Goal: Find specific fact: Find specific fact

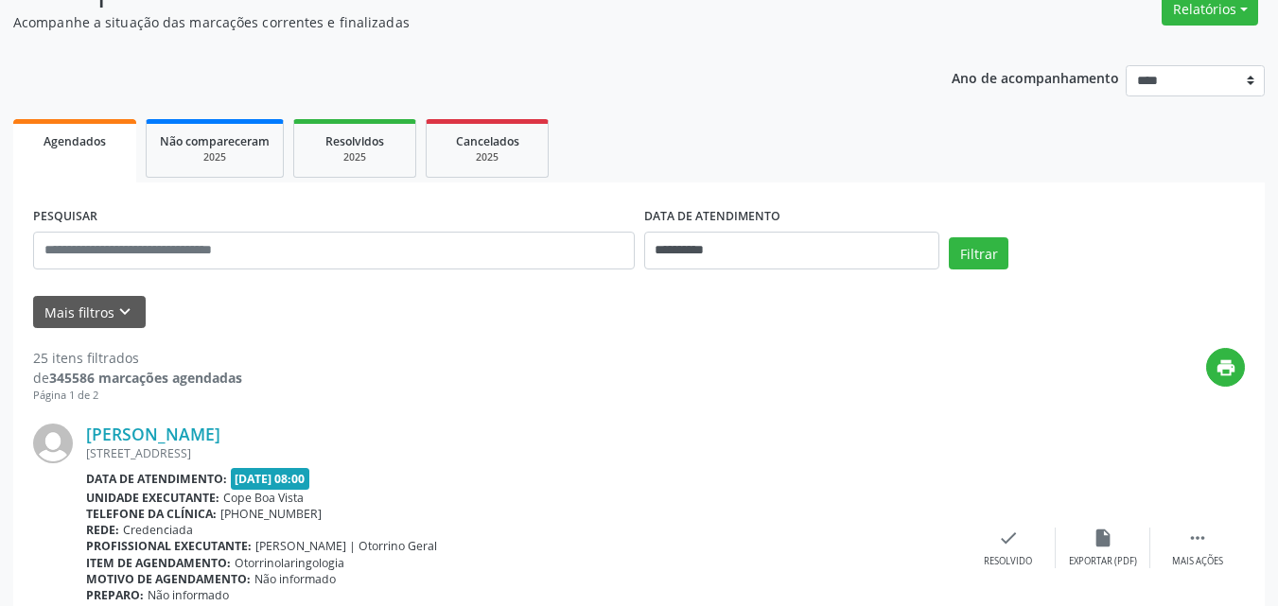
scroll to position [189, 0]
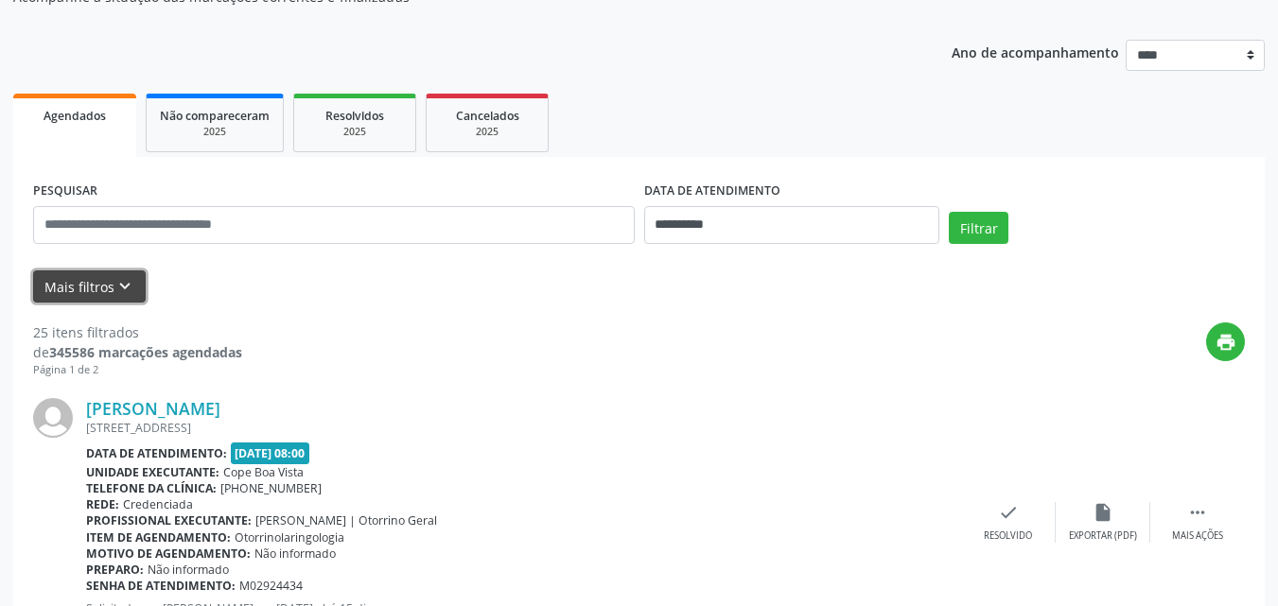
drag, startPoint x: 118, startPoint y: 286, endPoint x: 133, endPoint y: 302, distance: 22.1
click at [121, 289] on icon "keyboard_arrow_down" at bounding box center [124, 286] width 21 height 21
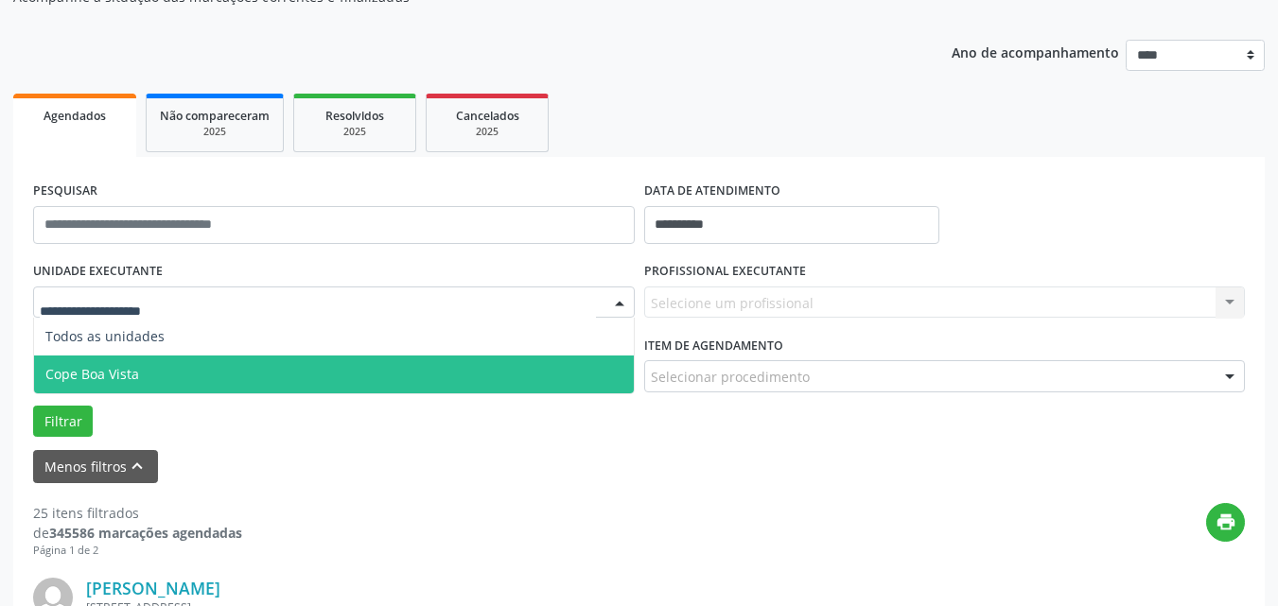
click at [121, 368] on span "Cope Boa Vista" at bounding box center [92, 374] width 94 height 18
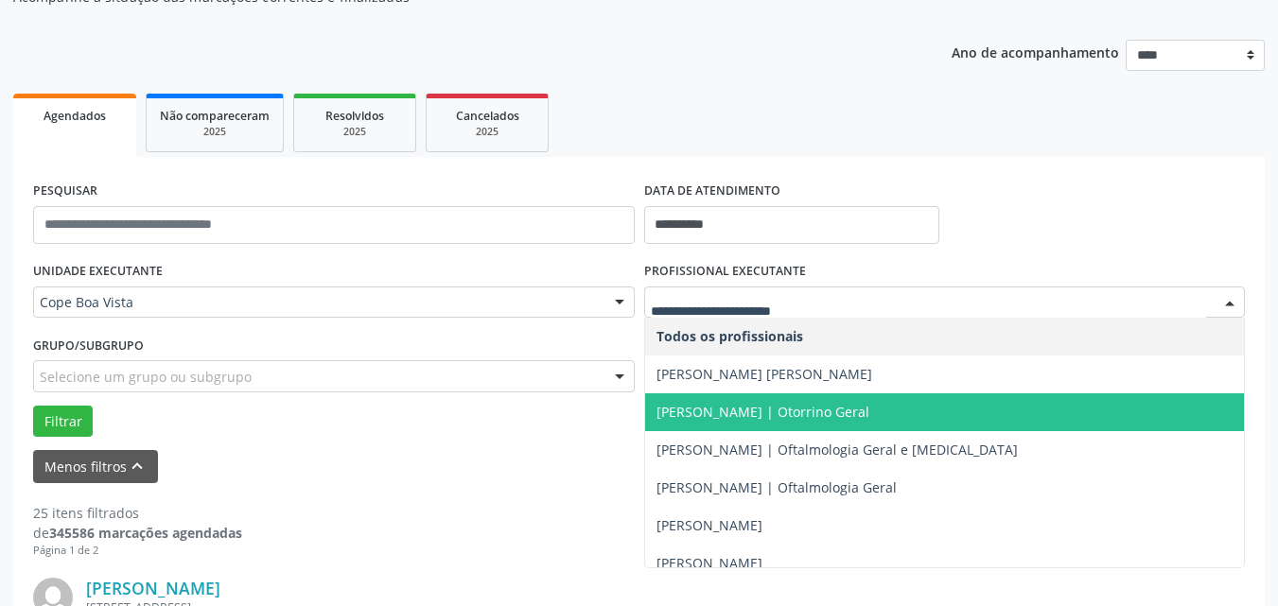
click at [737, 409] on span "[PERSON_NAME] | Otorrino Geral" at bounding box center [763, 412] width 213 height 18
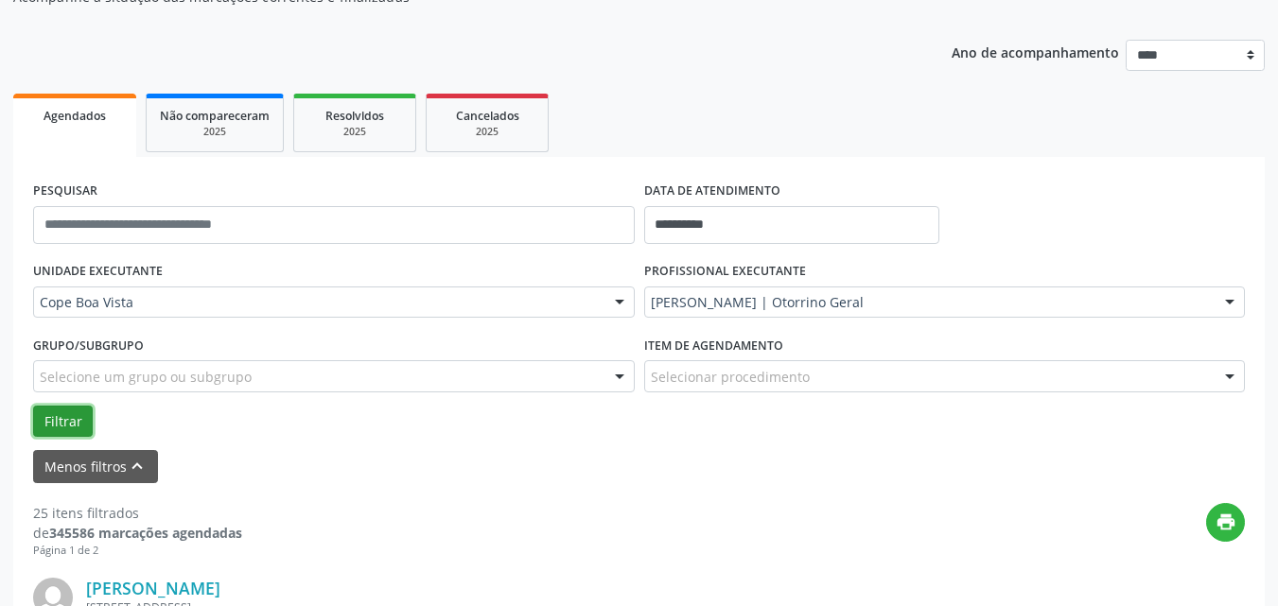
click at [69, 421] on button "Filtrar" at bounding box center [63, 422] width 60 height 32
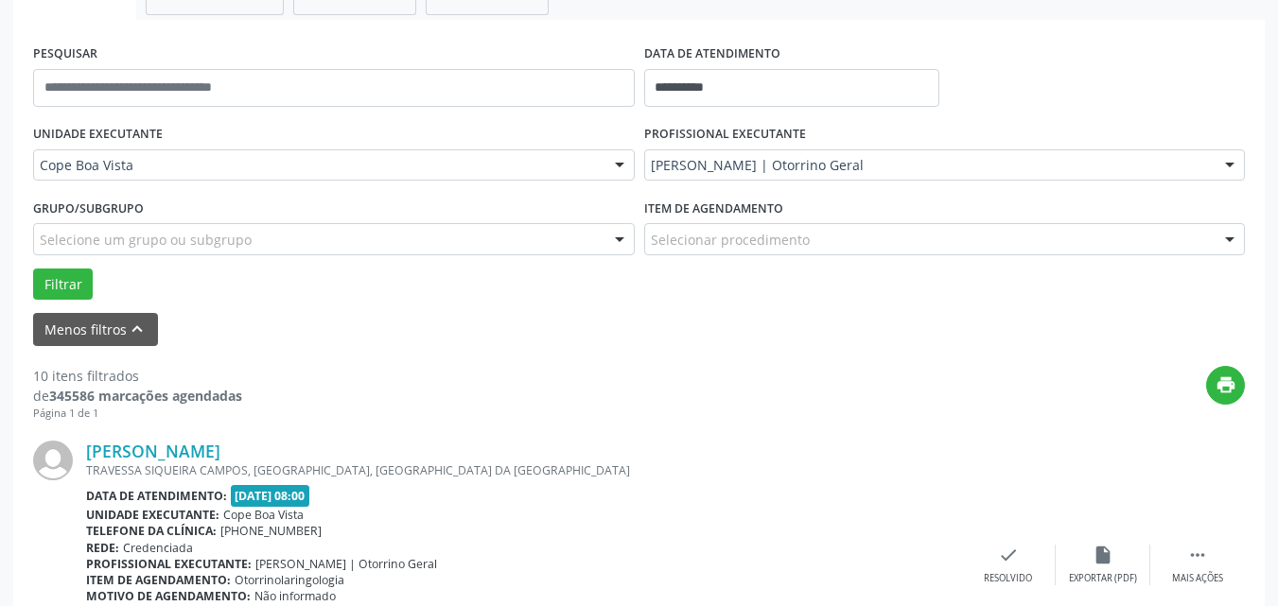
scroll to position [95, 0]
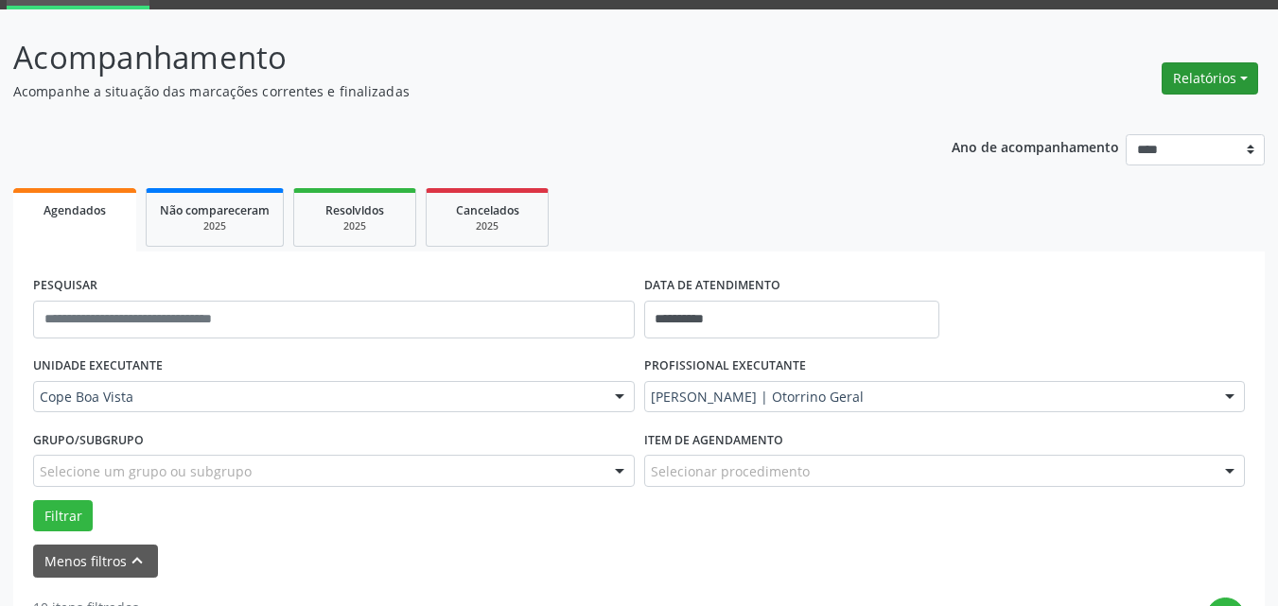
click at [1182, 91] on button "Relatórios" at bounding box center [1210, 78] width 96 height 32
click at [1177, 114] on link "Agendamentos" at bounding box center [1157, 119] width 203 height 26
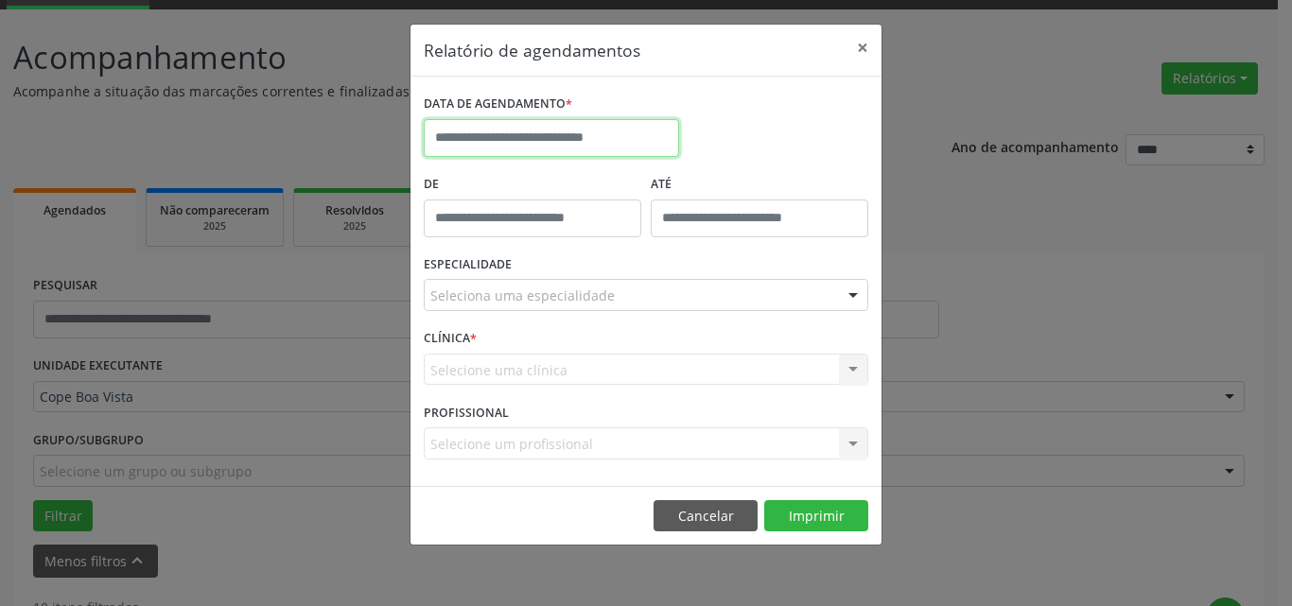
click at [626, 146] on input "text" at bounding box center [551, 138] width 255 height 38
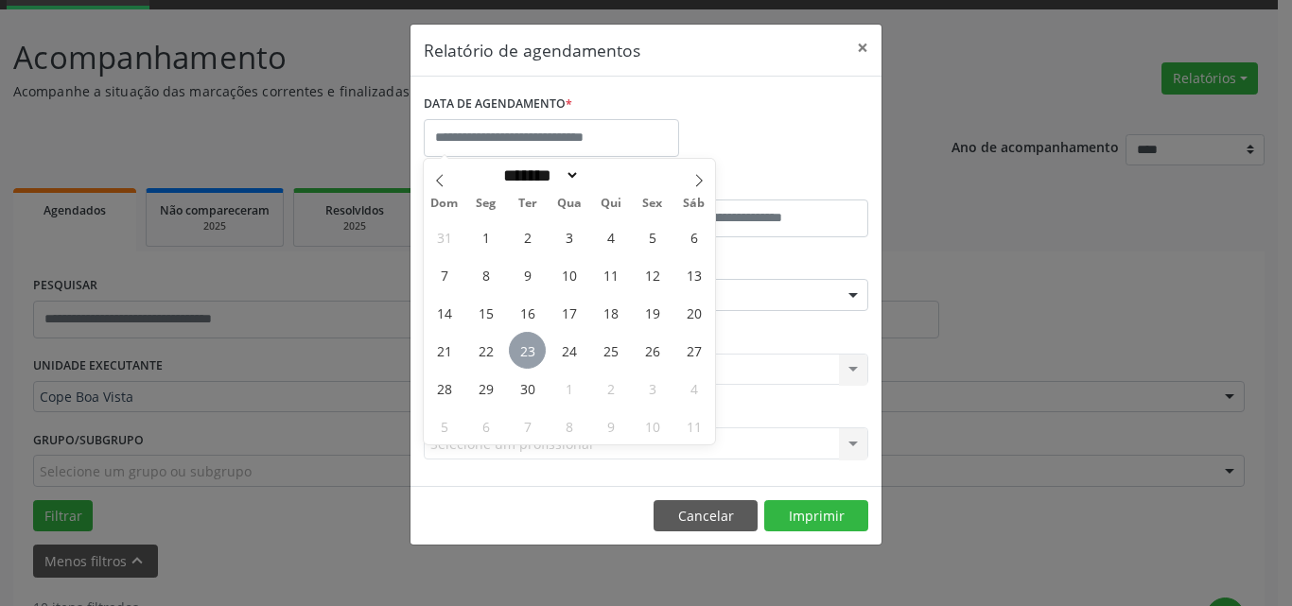
click at [530, 356] on span "23" at bounding box center [527, 350] width 37 height 37
type input "**********"
click at [530, 356] on span "23" at bounding box center [527, 350] width 37 height 37
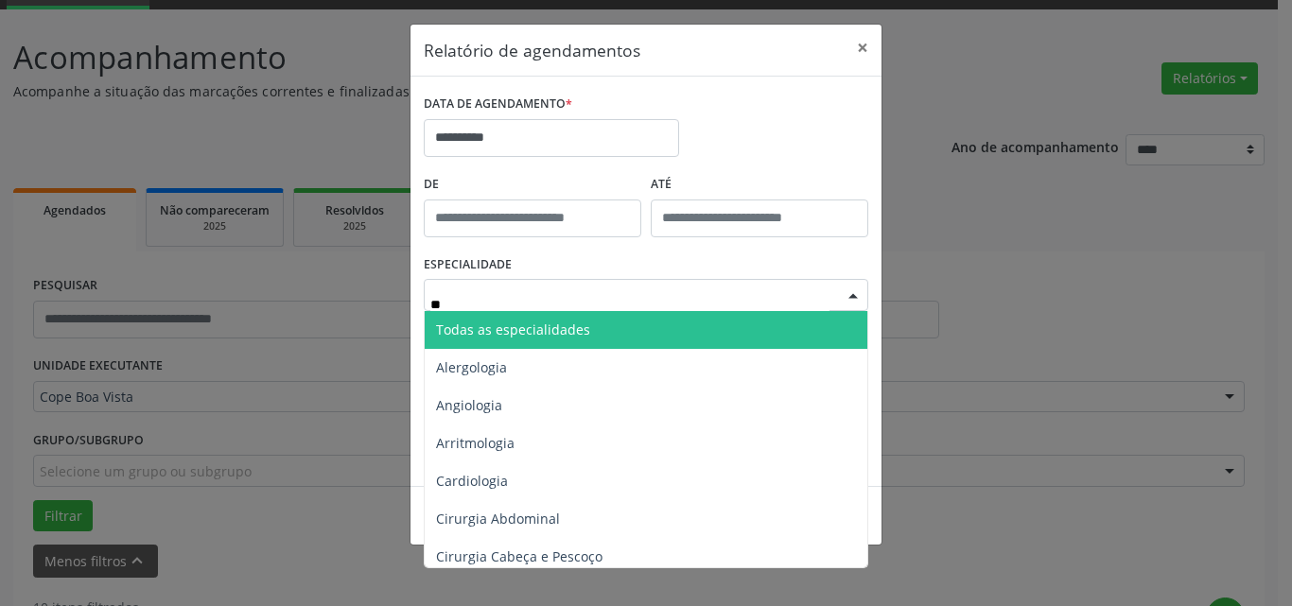
type input "***"
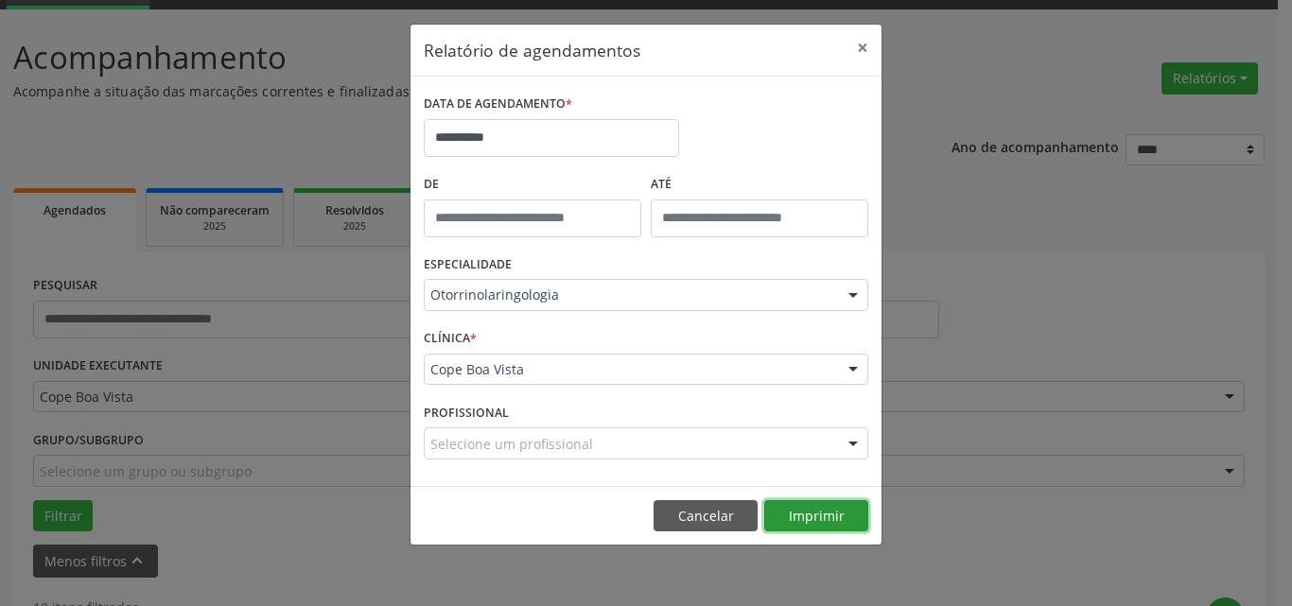
click at [823, 513] on button "Imprimir" at bounding box center [816, 516] width 104 height 32
click at [715, 518] on button "Cancelar" at bounding box center [706, 516] width 104 height 32
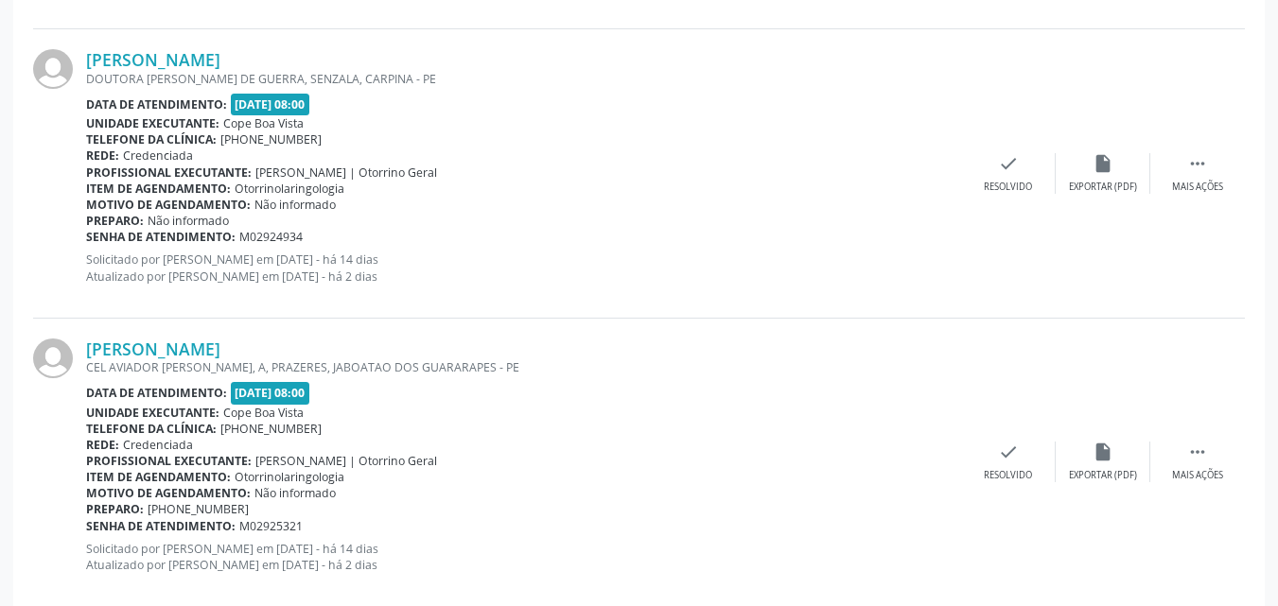
scroll to position [2743, 0]
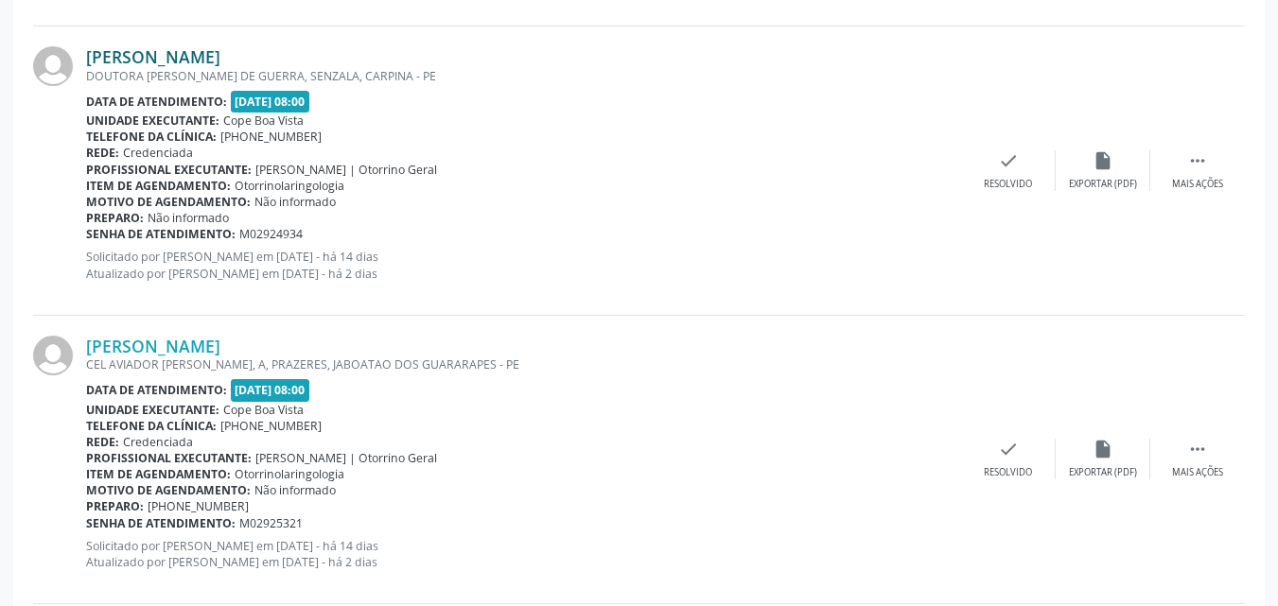
click at [220, 61] on link "[PERSON_NAME]" at bounding box center [153, 56] width 134 height 21
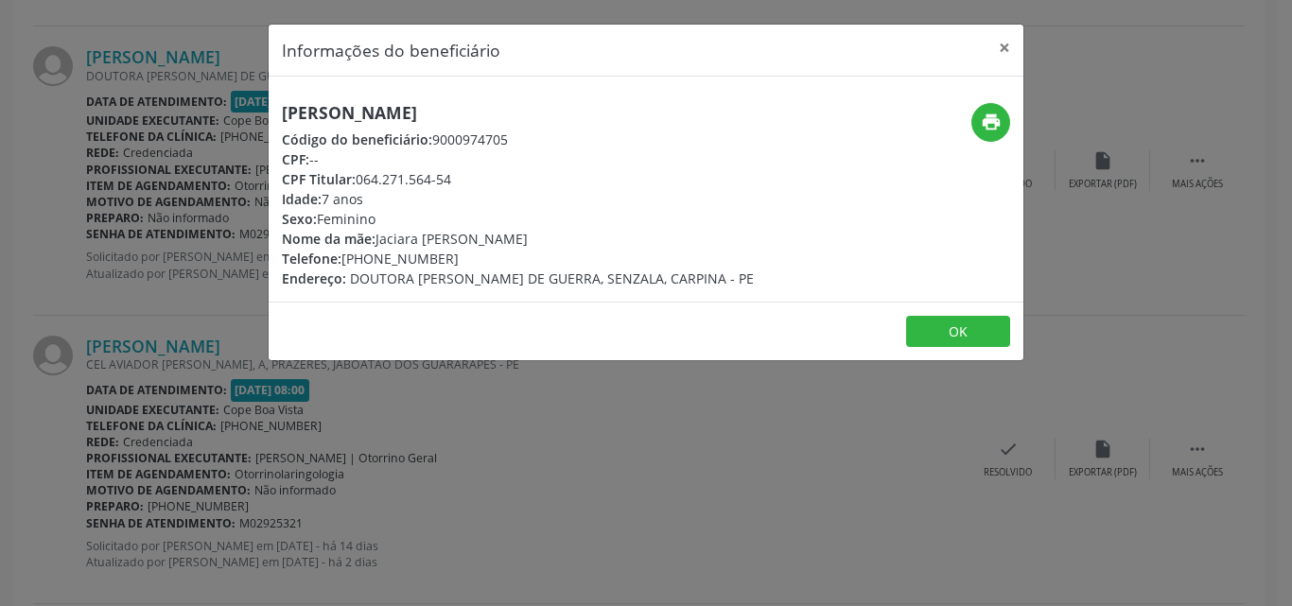
drag, startPoint x: 359, startPoint y: 174, endPoint x: 459, endPoint y: 175, distance: 99.3
click at [459, 175] on div "CPF Titular: 064.271.564-54" at bounding box center [518, 179] width 472 height 20
copy div "064.271.564-54"
drag, startPoint x: 247, startPoint y: 292, endPoint x: 208, endPoint y: 304, distance: 40.4
click at [243, 293] on div "Informações do beneficiário × [PERSON_NAME] Código do beneficiário: 9000974705 …" at bounding box center [646, 303] width 1292 height 606
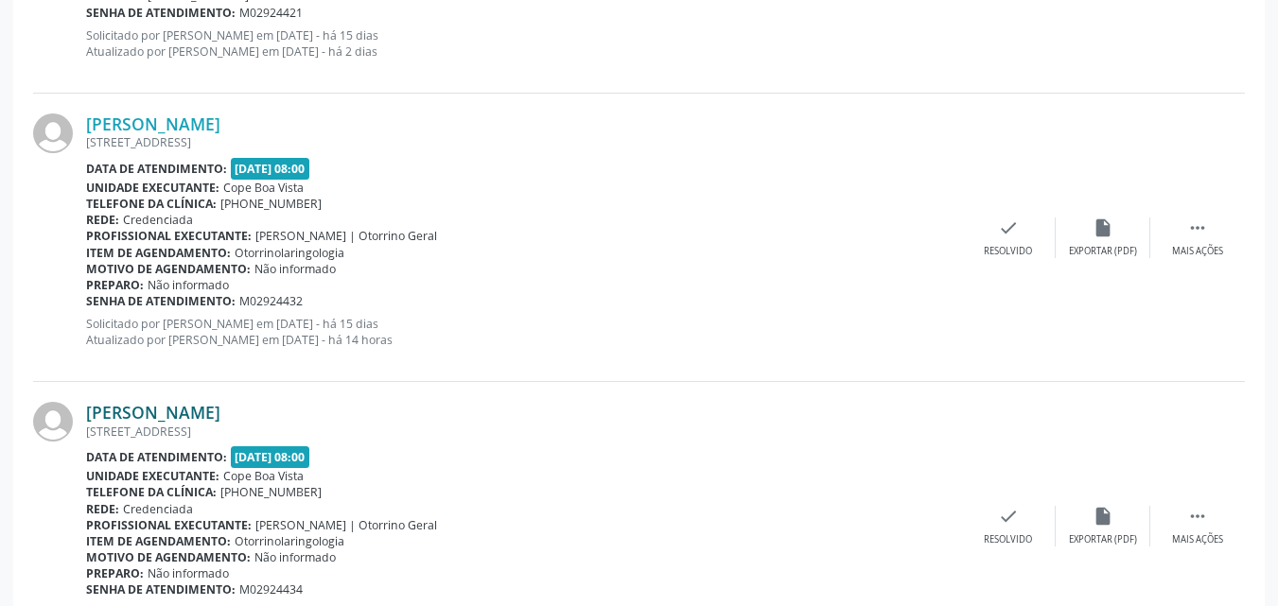
scroll to position [1892, 0]
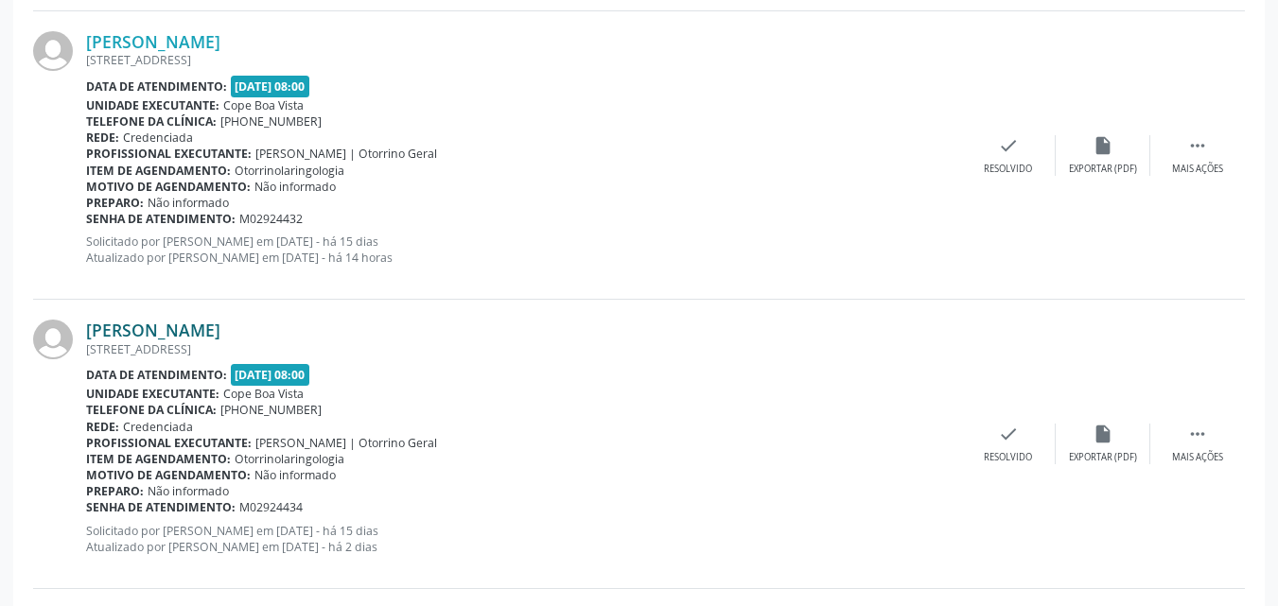
click at [165, 337] on link "[PERSON_NAME]" at bounding box center [153, 330] width 134 height 21
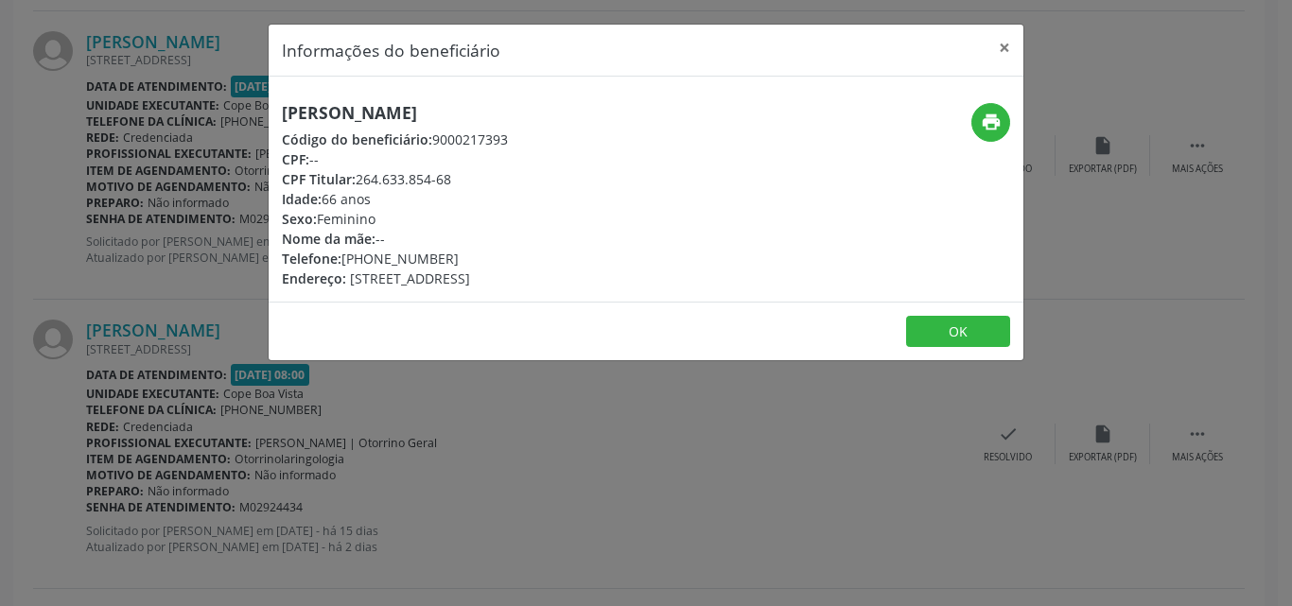
drag, startPoint x: 362, startPoint y: 186, endPoint x: 432, endPoint y: 178, distance: 70.5
click at [441, 178] on div "CPF Titular: 264.633.854-68" at bounding box center [395, 179] width 226 height 20
drag, startPoint x: 342, startPoint y: 184, endPoint x: 353, endPoint y: 183, distance: 11.5
click at [342, 184] on span "CPF Titular:" at bounding box center [319, 179] width 74 height 18
drag, startPoint x: 357, startPoint y: 182, endPoint x: 461, endPoint y: 173, distance: 104.4
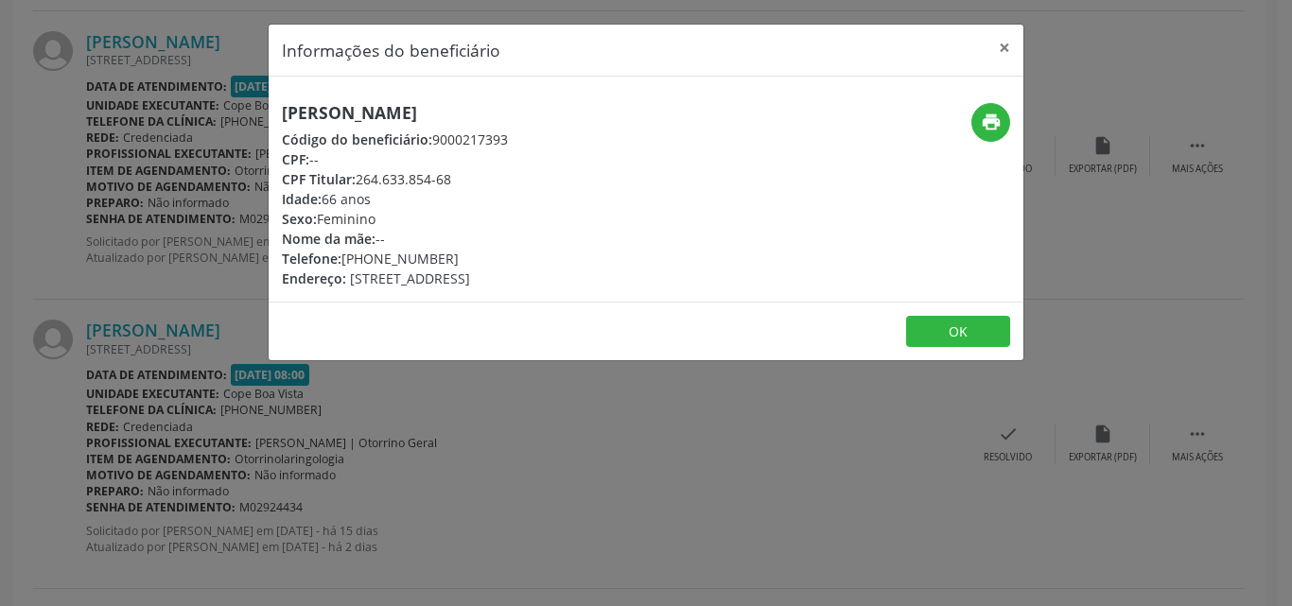
click at [461, 173] on div "CPF Titular: 264.633.854-68" at bounding box center [395, 179] width 226 height 20
copy div "264.633.854-68"
click at [926, 334] on button "OK" at bounding box center [958, 332] width 104 height 32
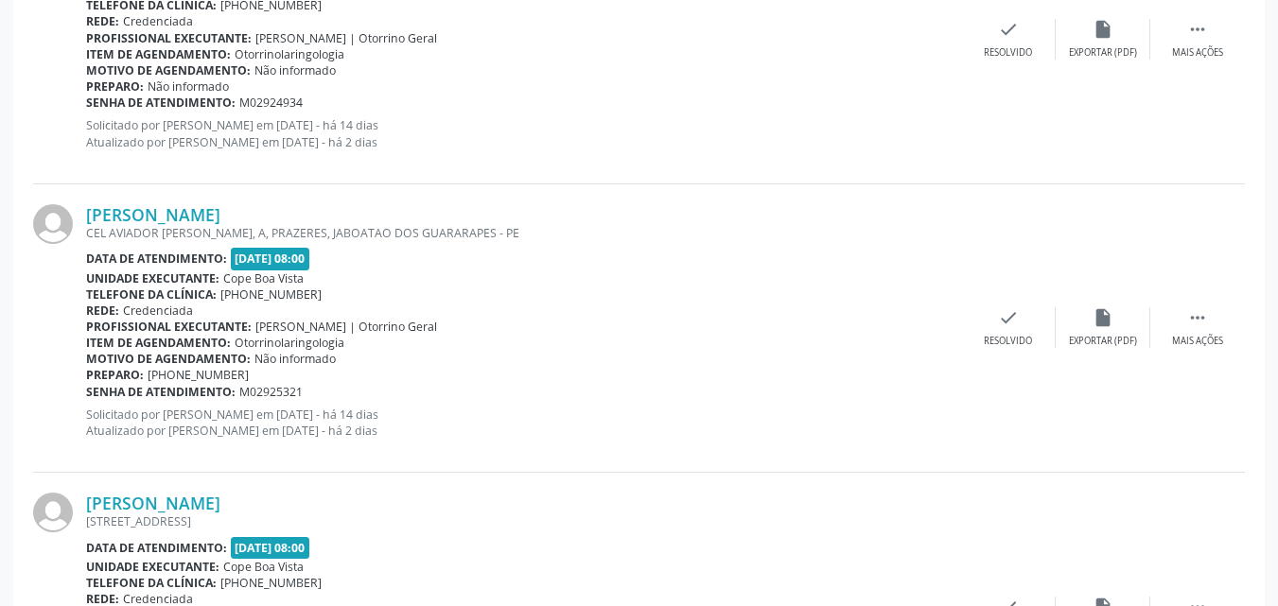
scroll to position [2873, 0]
click at [192, 219] on link "[PERSON_NAME]" at bounding box center [153, 216] width 134 height 21
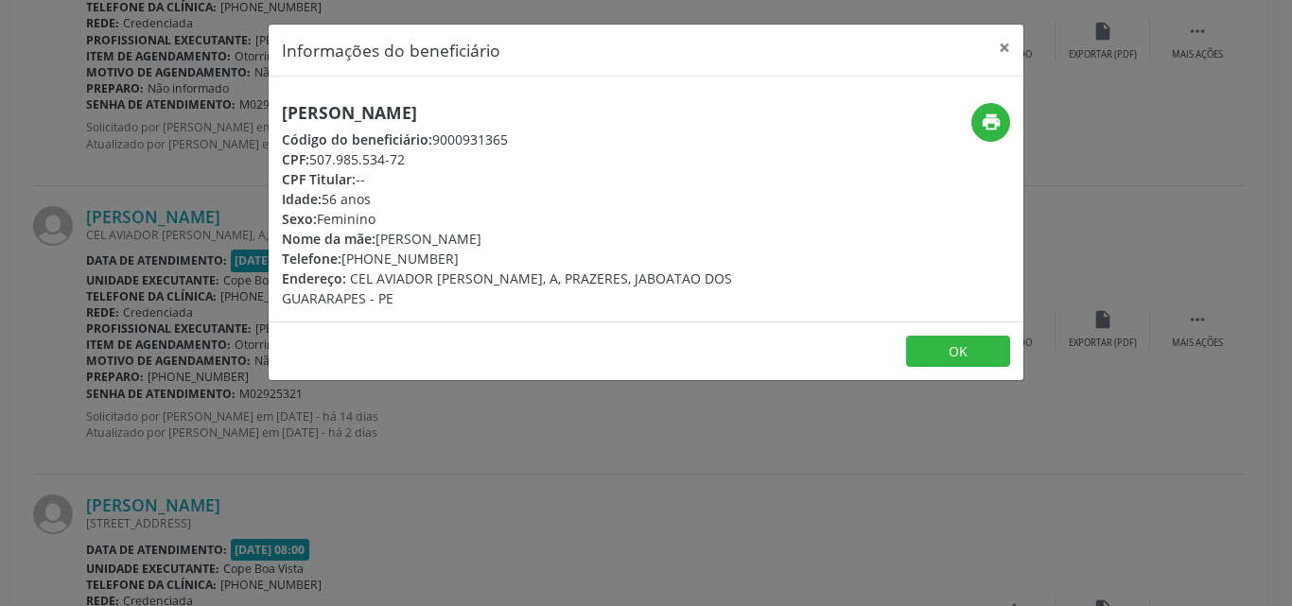
click at [373, 125] on div "[PERSON_NAME] Código do beneficiário: 9000931365 CPF: 507.985.534-72 CPF Titula…" at bounding box center [520, 205] width 477 height 205
copy div "[PERSON_NAME]"
drag, startPoint x: 349, startPoint y: 259, endPoint x: 442, endPoint y: 249, distance: 93.3
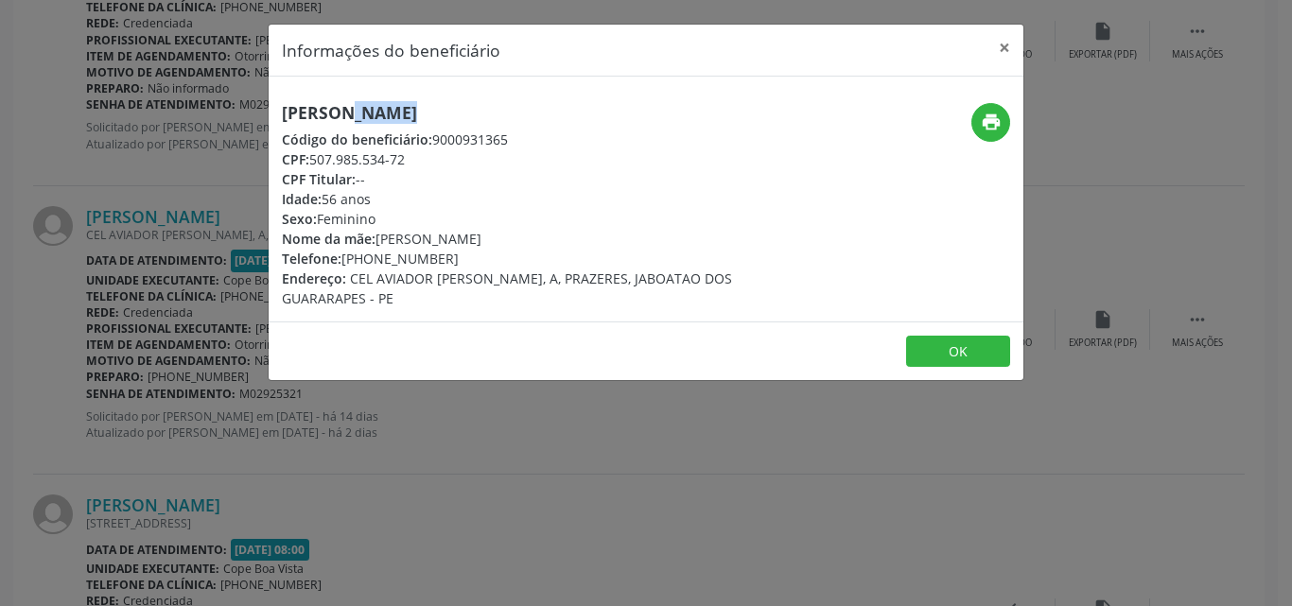
click at [442, 249] on div "Telefone: [PHONE_NUMBER]" at bounding box center [520, 259] width 477 height 20
copy div "81) 98889-2241"
click at [297, 391] on div "Informações do beneficiário × [PERSON_NAME] Código do beneficiário: 9000931365 …" at bounding box center [646, 303] width 1292 height 606
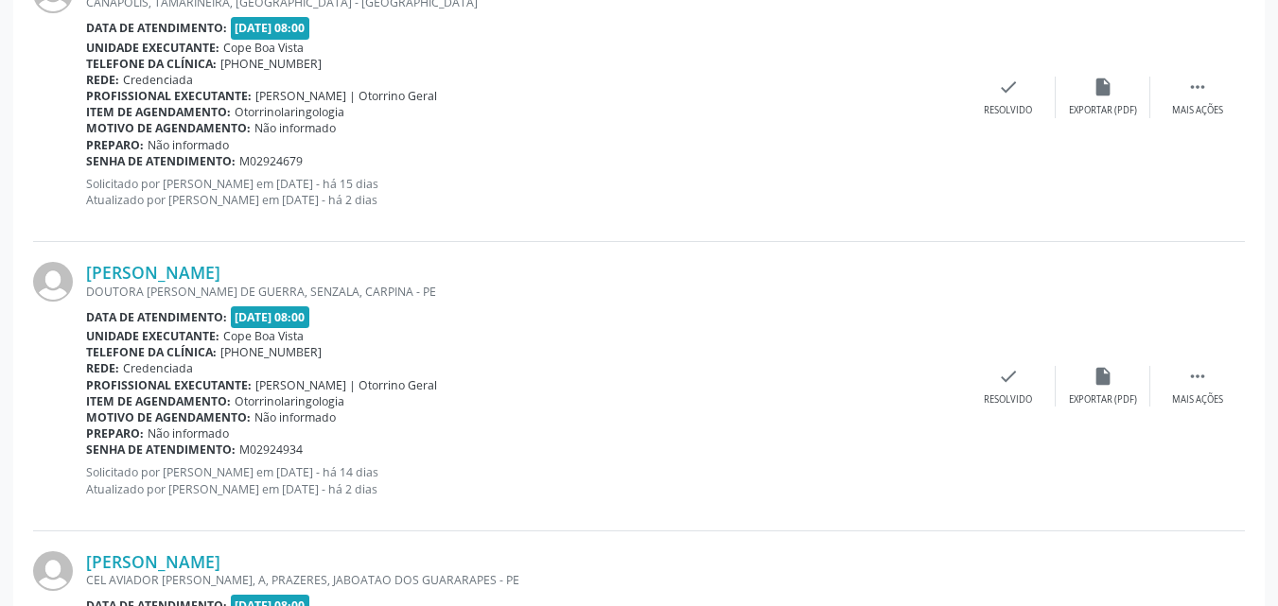
scroll to position [2495, 0]
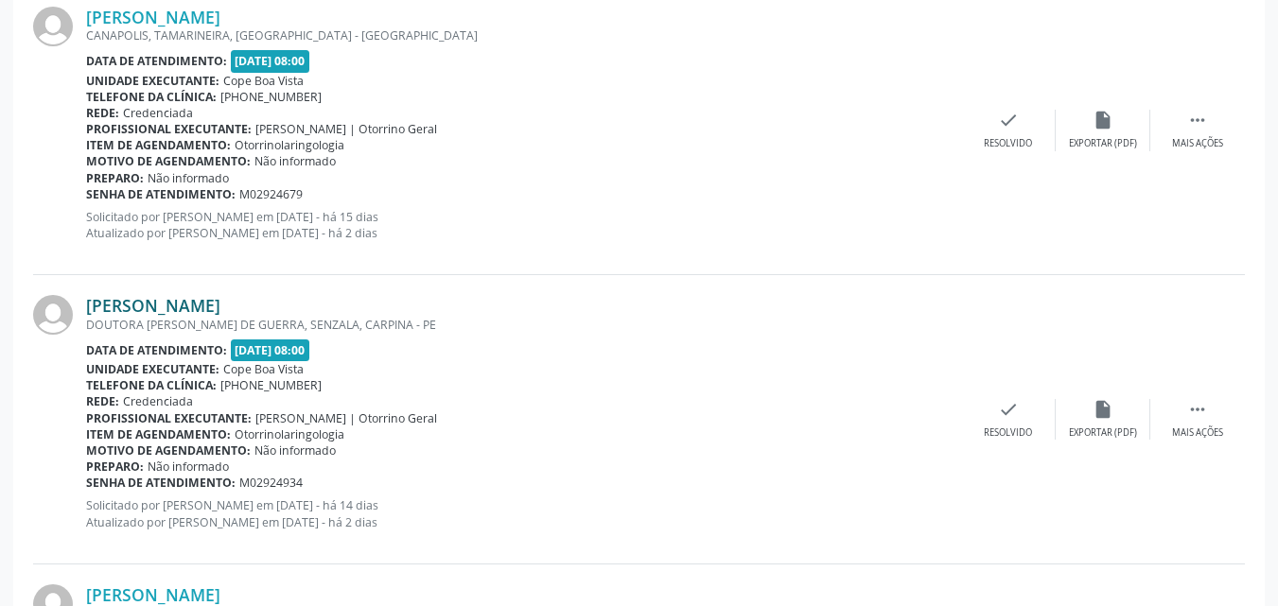
click at [220, 311] on link "[PERSON_NAME]" at bounding box center [153, 305] width 134 height 21
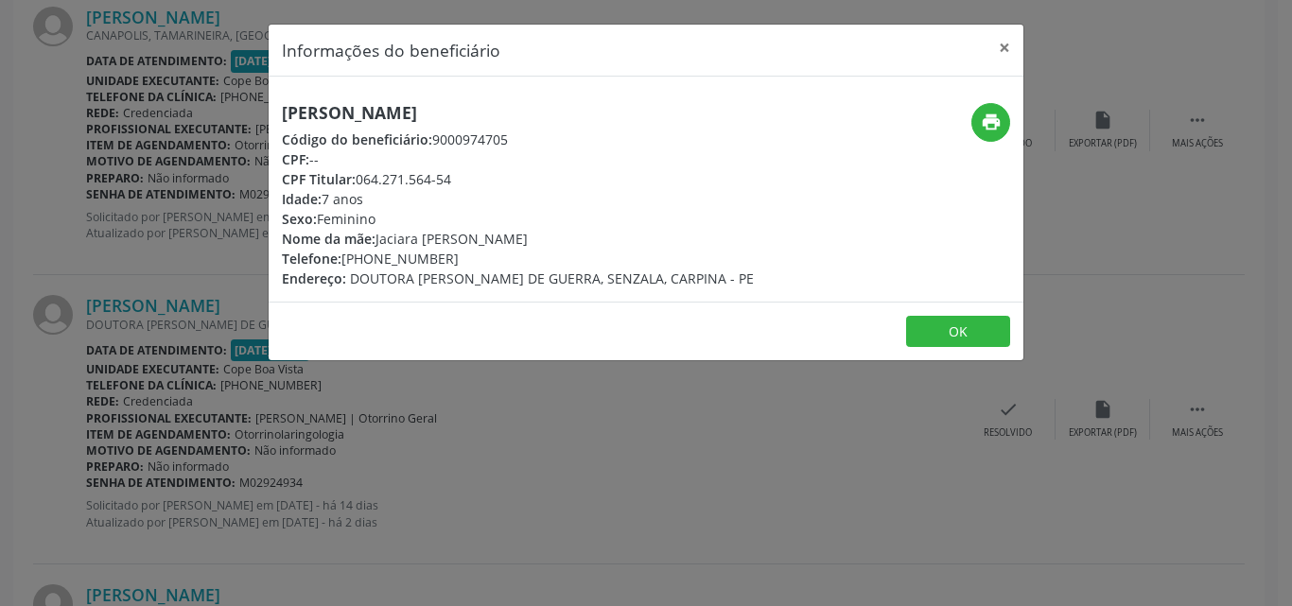
click at [410, 123] on h5 "[PERSON_NAME]" at bounding box center [518, 113] width 472 height 20
copy div "[PERSON_NAME]"
copy div "81) 97908-2759"
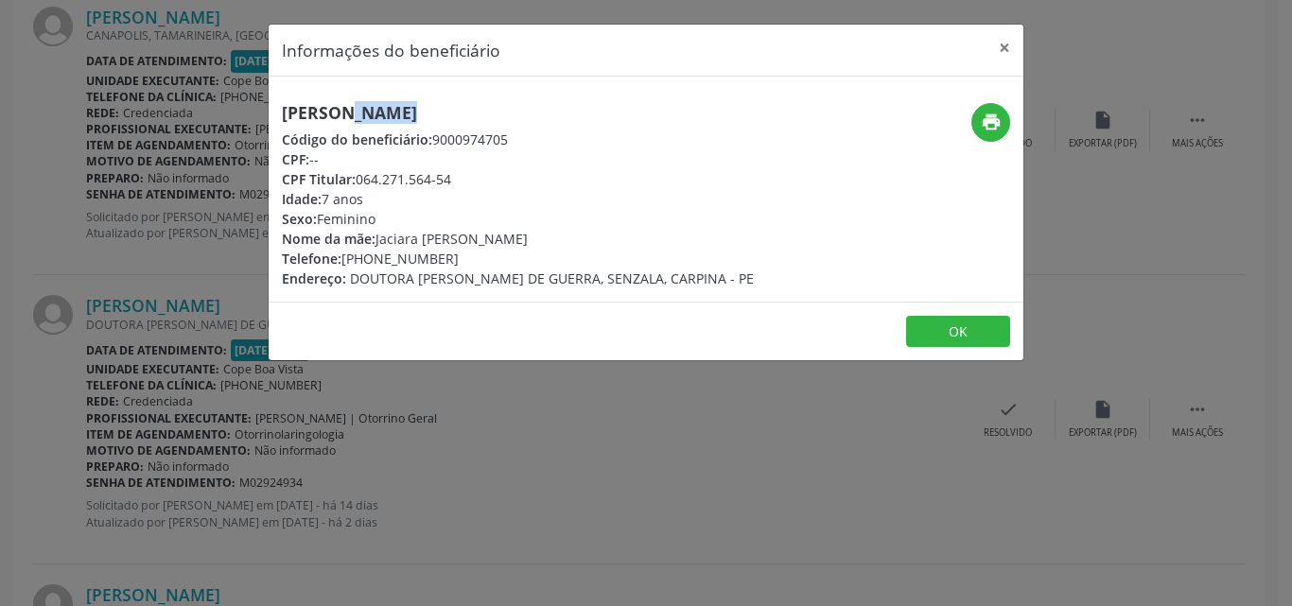
drag, startPoint x: 348, startPoint y: 261, endPoint x: 467, endPoint y: 253, distance: 119.5
click at [467, 253] on div "Telefone: [PHONE_NUMBER]" at bounding box center [518, 259] width 472 height 20
click at [959, 324] on button "OK" at bounding box center [958, 332] width 104 height 32
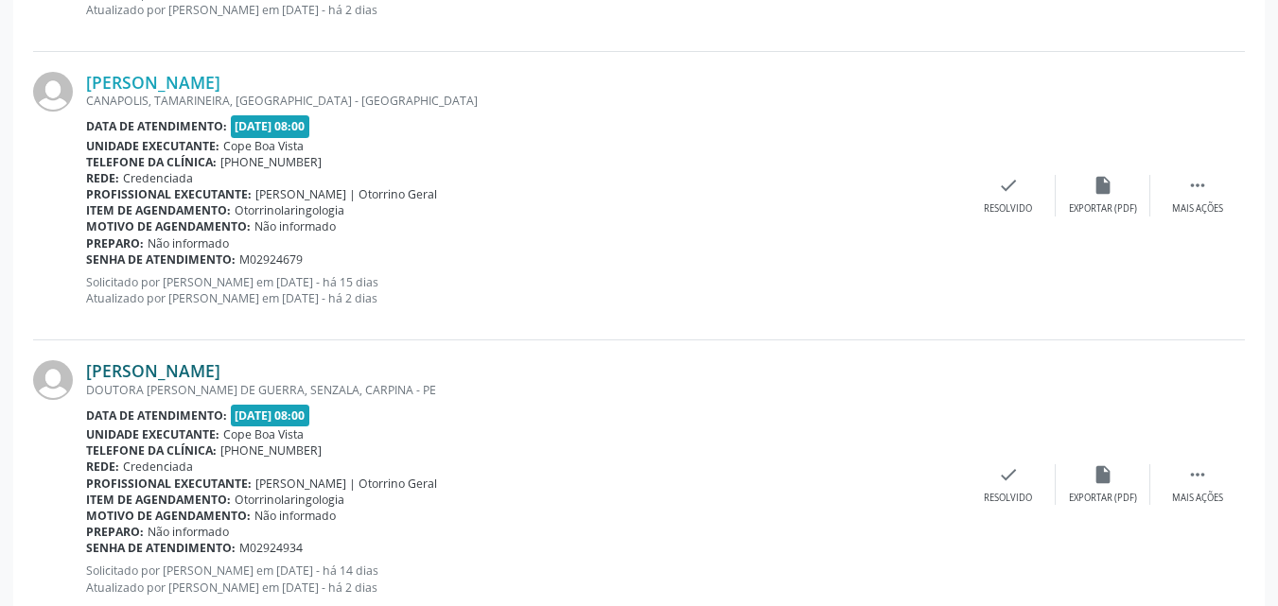
scroll to position [2305, 0]
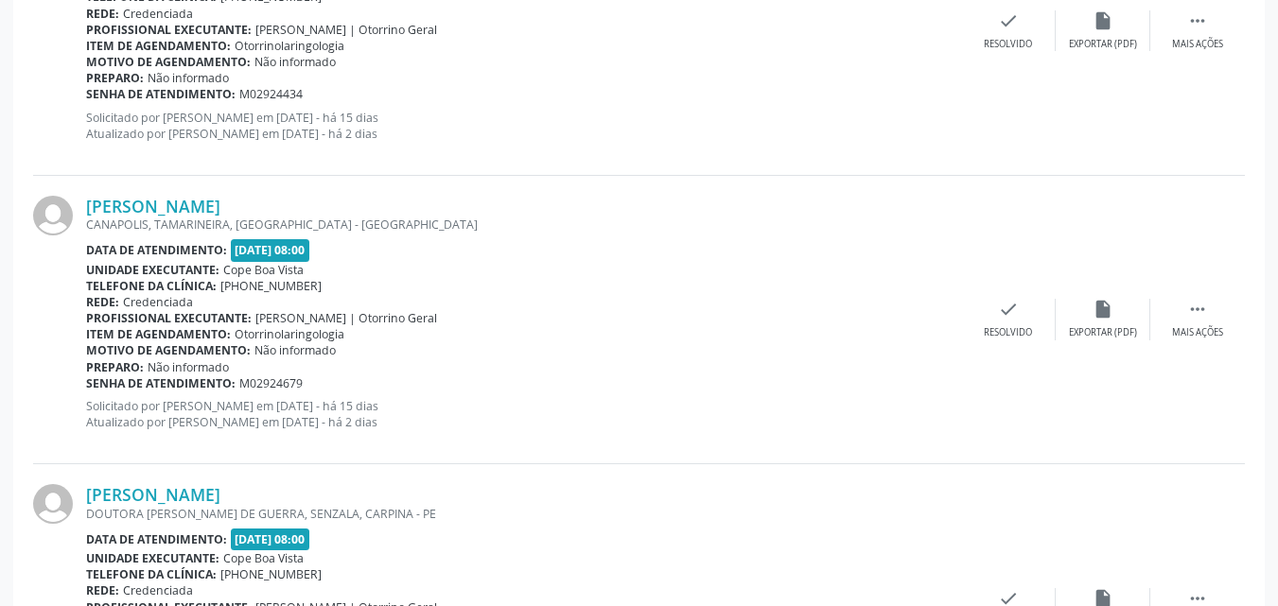
click at [206, 219] on div "CANAPOLIS, TAMARINEIRA, [GEOGRAPHIC_DATA] - [GEOGRAPHIC_DATA]" at bounding box center [523, 225] width 875 height 16
click at [216, 211] on link "[PERSON_NAME]" at bounding box center [153, 206] width 134 height 21
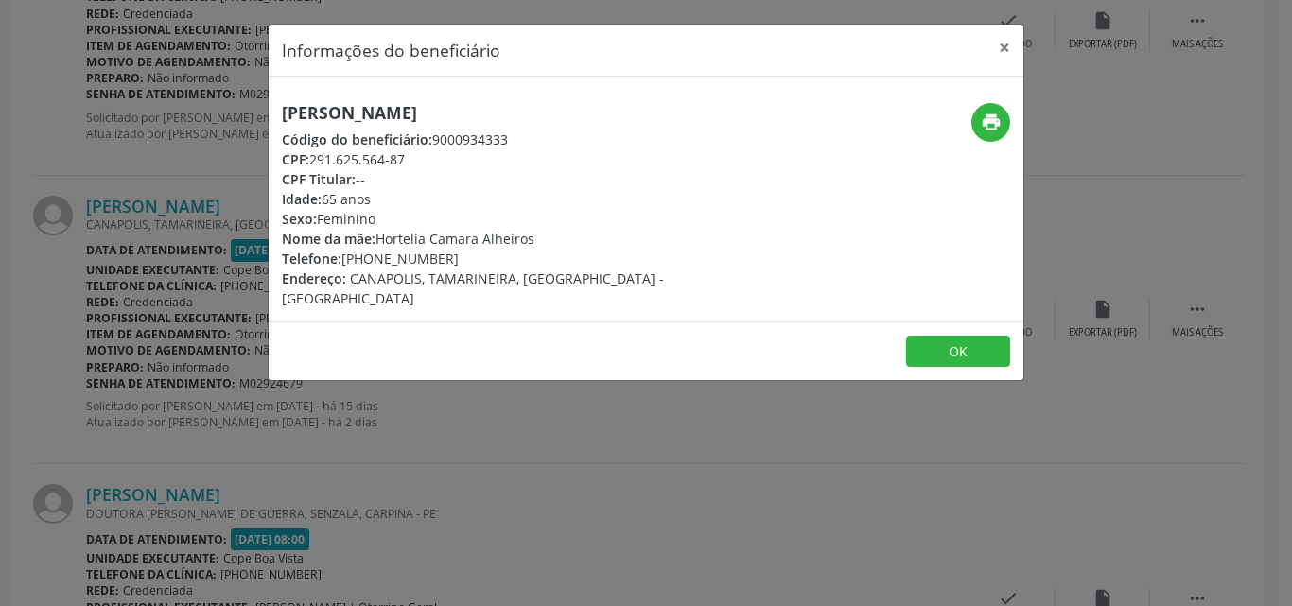
click at [402, 110] on h5 "[PERSON_NAME]" at bounding box center [520, 113] width 477 height 20
copy div "[PERSON_NAME]"
copy div "81) 99988-547"
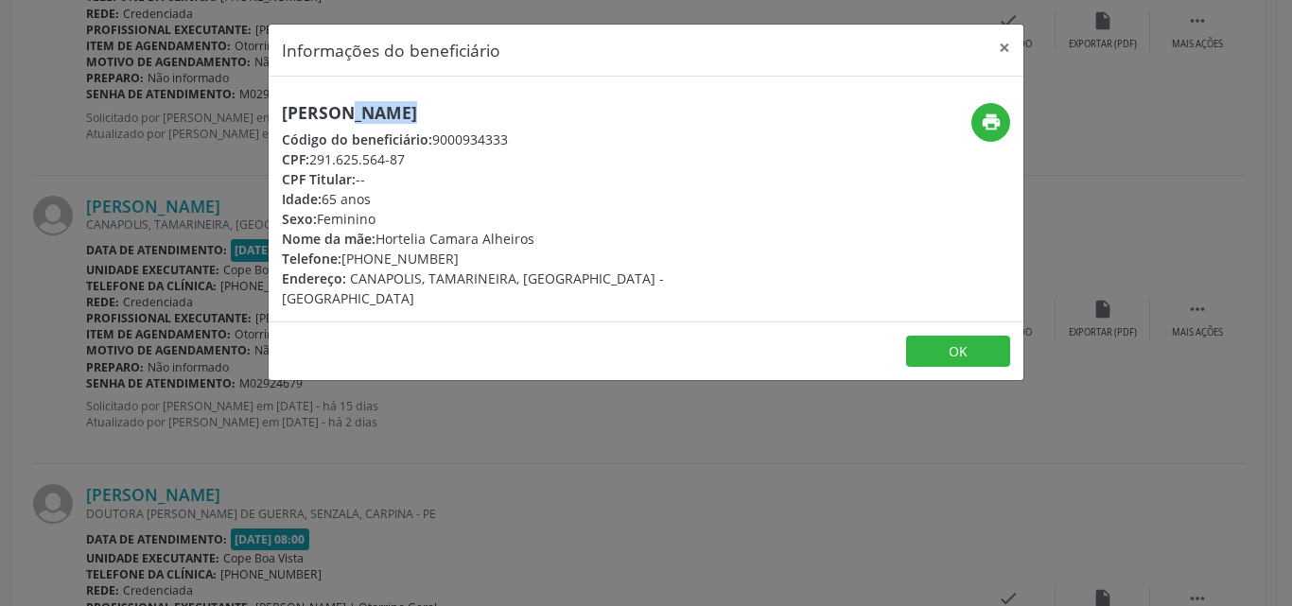
drag, startPoint x: 349, startPoint y: 266, endPoint x: 444, endPoint y: 262, distance: 94.7
click at [444, 262] on div "Telefone: [PHONE_NUMBER]" at bounding box center [520, 259] width 477 height 20
click at [970, 337] on button "OK" at bounding box center [958, 352] width 104 height 32
